Goal: Task Accomplishment & Management: Use online tool/utility

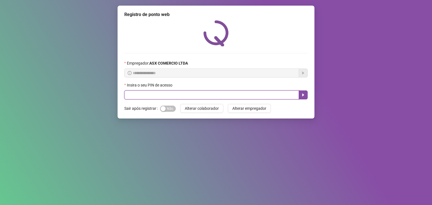
click at [163, 95] on input "text" at bounding box center [211, 95] width 175 height 9
type input "*****"
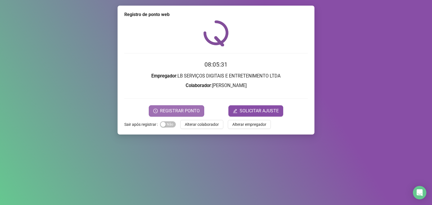
click at [171, 113] on span "REGISTRAR PONTO" at bounding box center [180, 111] width 40 height 7
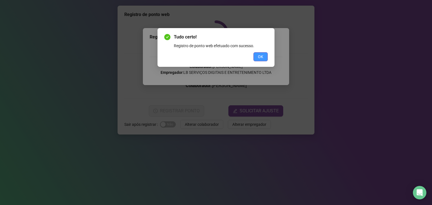
click at [255, 57] on button "OK" at bounding box center [260, 56] width 14 height 9
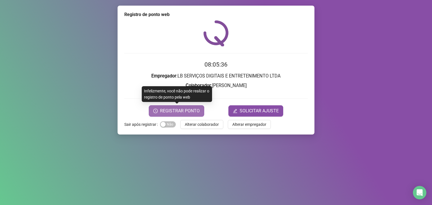
click at [198, 113] on span "REGISTRAR PONTO" at bounding box center [180, 111] width 40 height 7
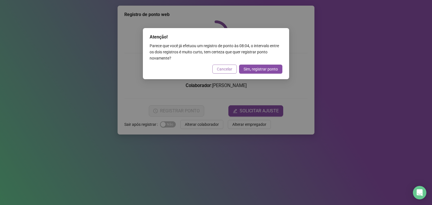
click at [224, 70] on span "Cancelar" at bounding box center [224, 69] width 15 height 6
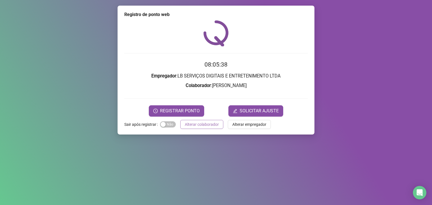
click at [216, 124] on span "Alterar colaborador" at bounding box center [202, 125] width 34 height 6
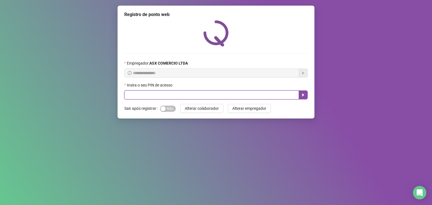
click at [197, 93] on input "text" at bounding box center [211, 95] width 175 height 9
type input "*****"
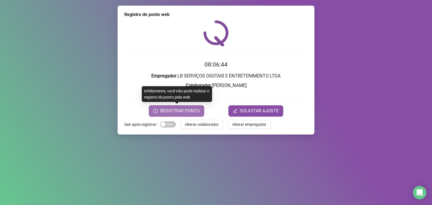
click at [186, 109] on span "REGISTRAR PONTO" at bounding box center [180, 111] width 40 height 7
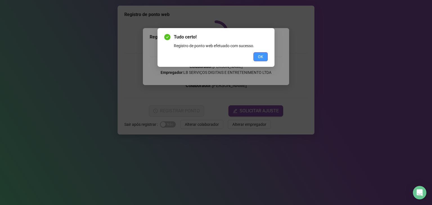
click at [261, 59] on span "OK" at bounding box center [260, 57] width 5 height 6
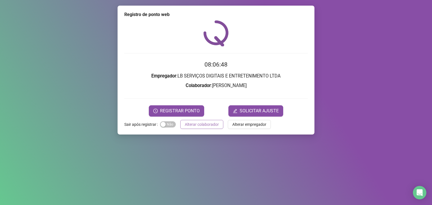
click at [201, 126] on span "Alterar colaborador" at bounding box center [202, 125] width 34 height 6
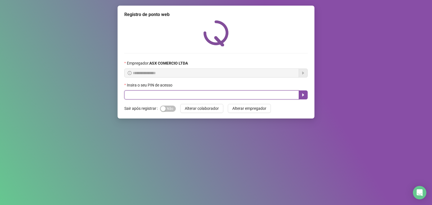
click at [226, 97] on input "text" at bounding box center [211, 95] width 175 height 9
type input "*****"
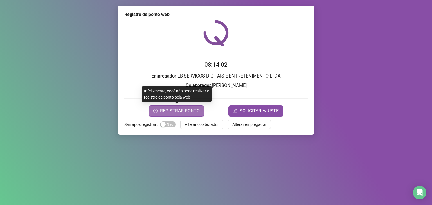
click at [185, 109] on span "REGISTRAR PONTO" at bounding box center [180, 111] width 40 height 7
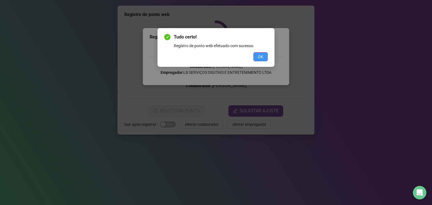
click at [260, 58] on span "OK" at bounding box center [260, 57] width 5 height 6
